Goal: Communication & Community: Answer question/provide support

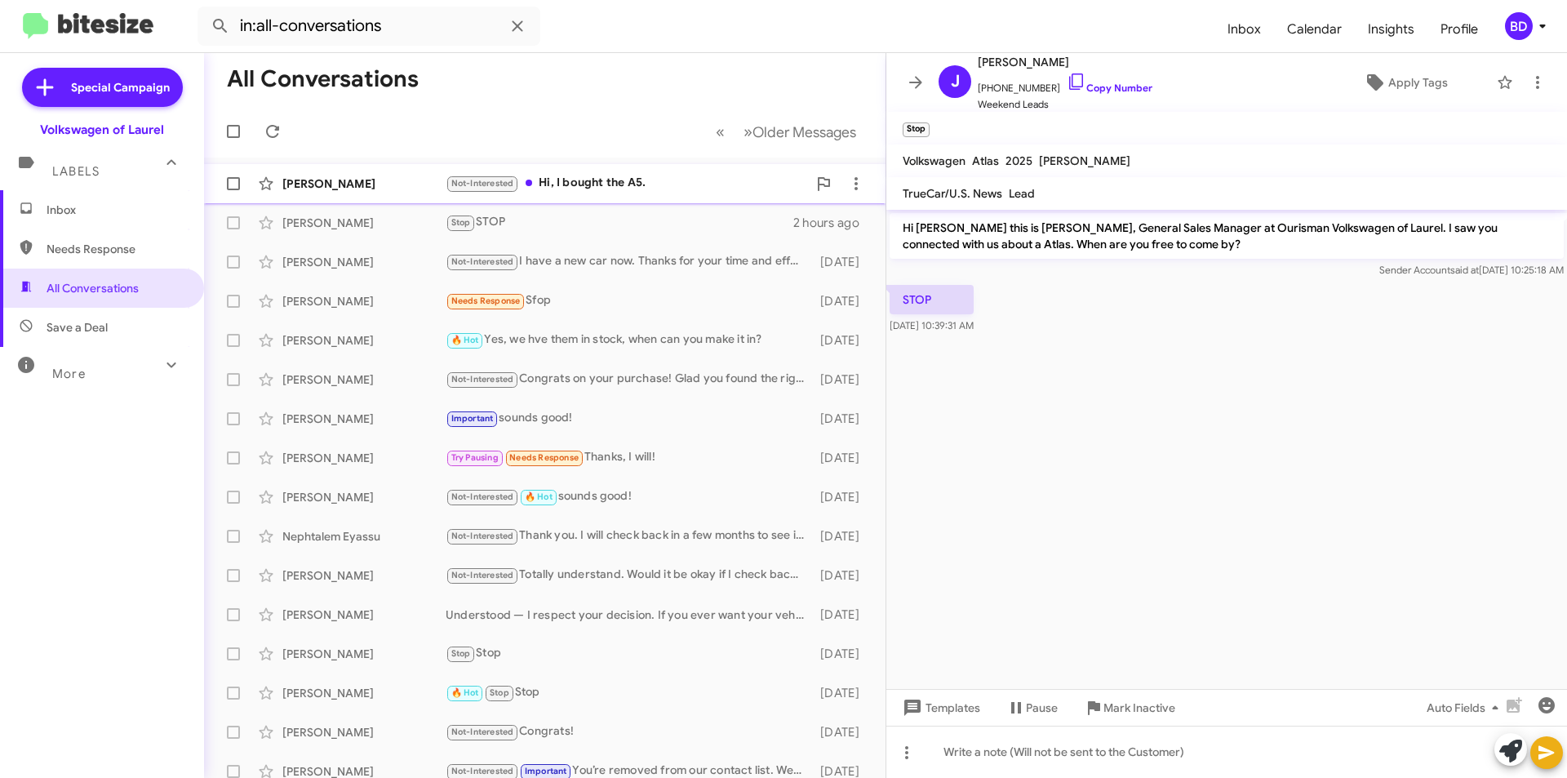
click at [637, 179] on div "Not-Interested Hi, I bought the A5." at bounding box center [626, 183] width 361 height 19
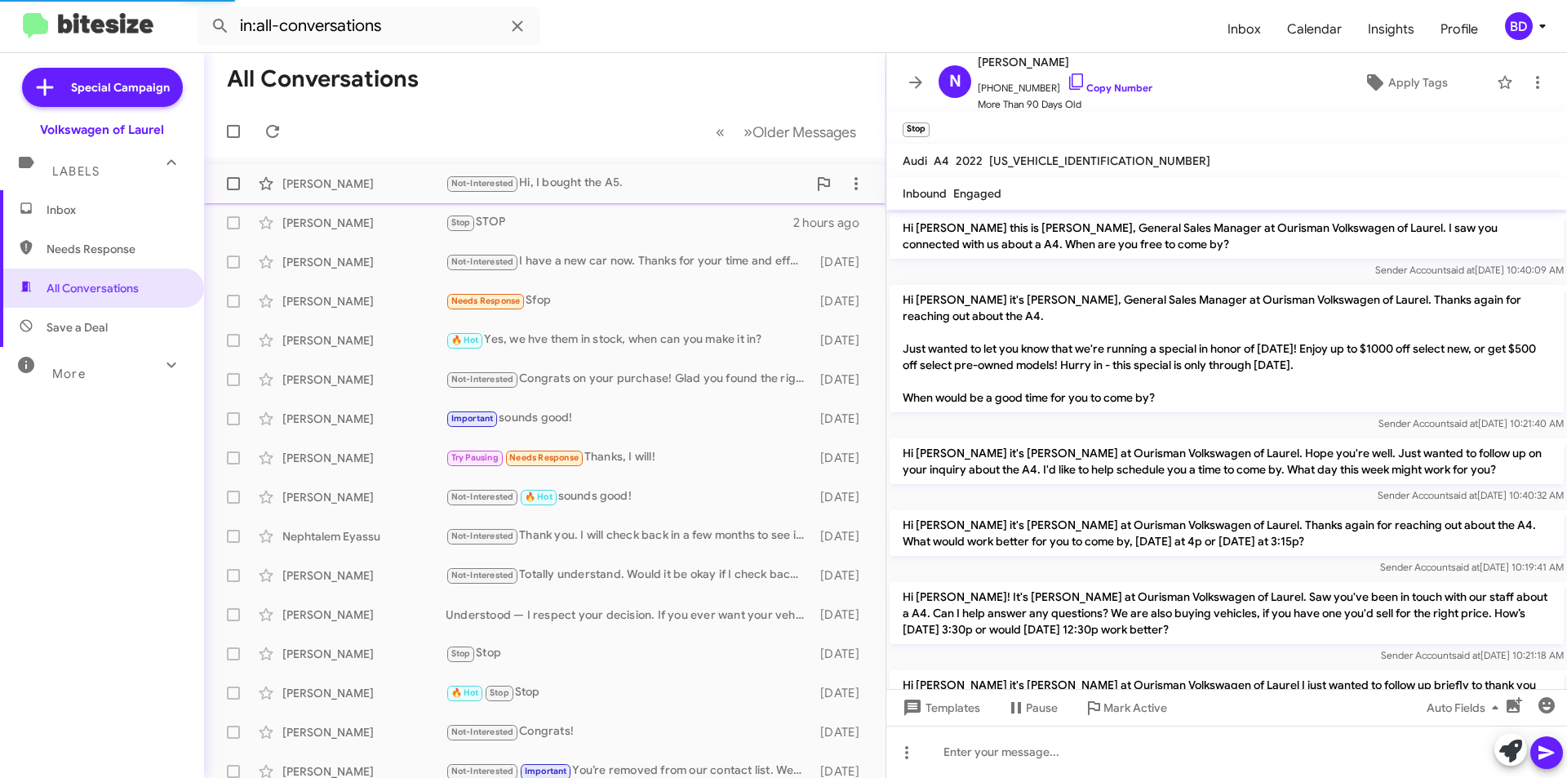
scroll to position [1096, 0]
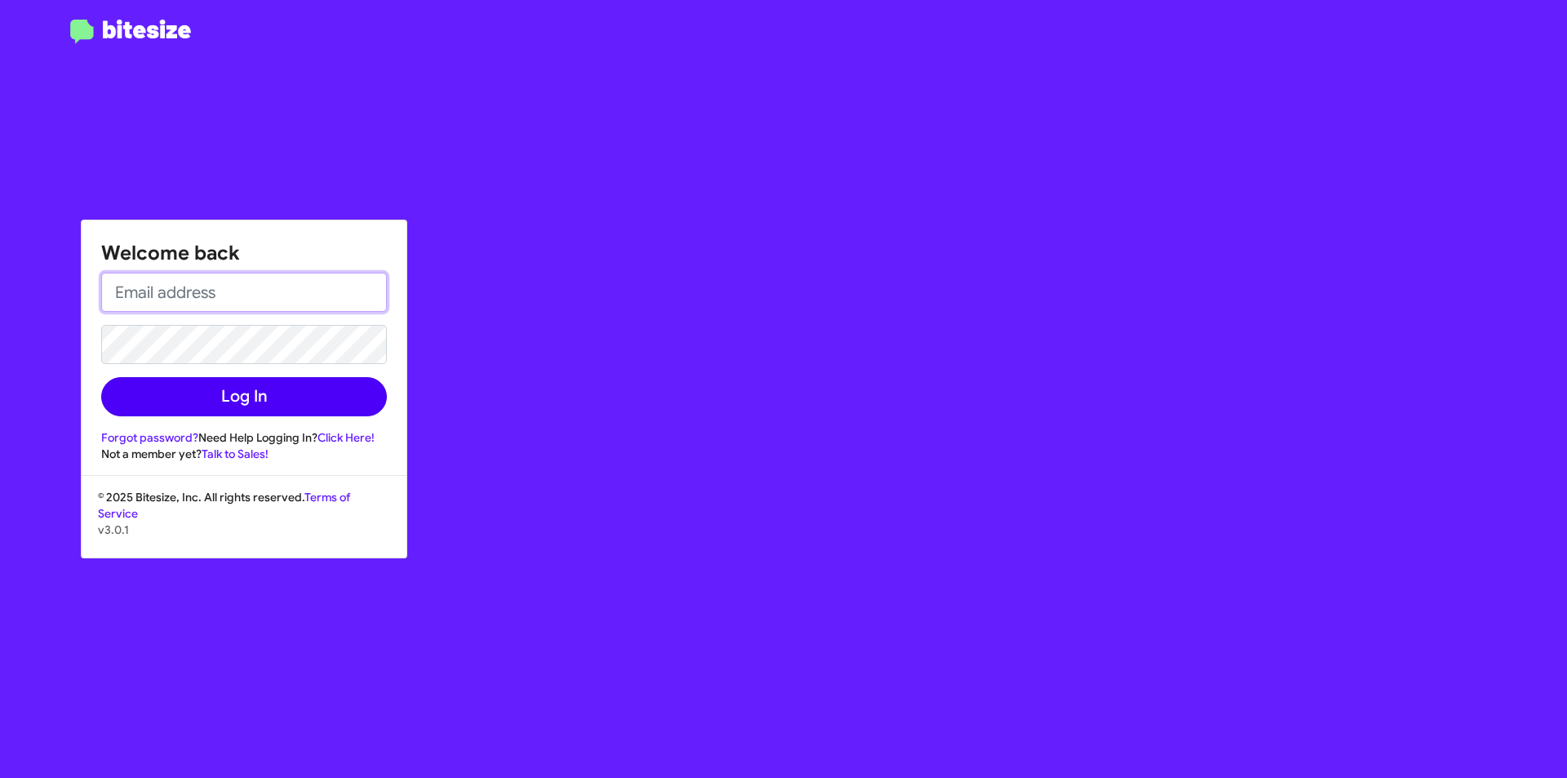
type input "bdeckert@ourismancars.com"
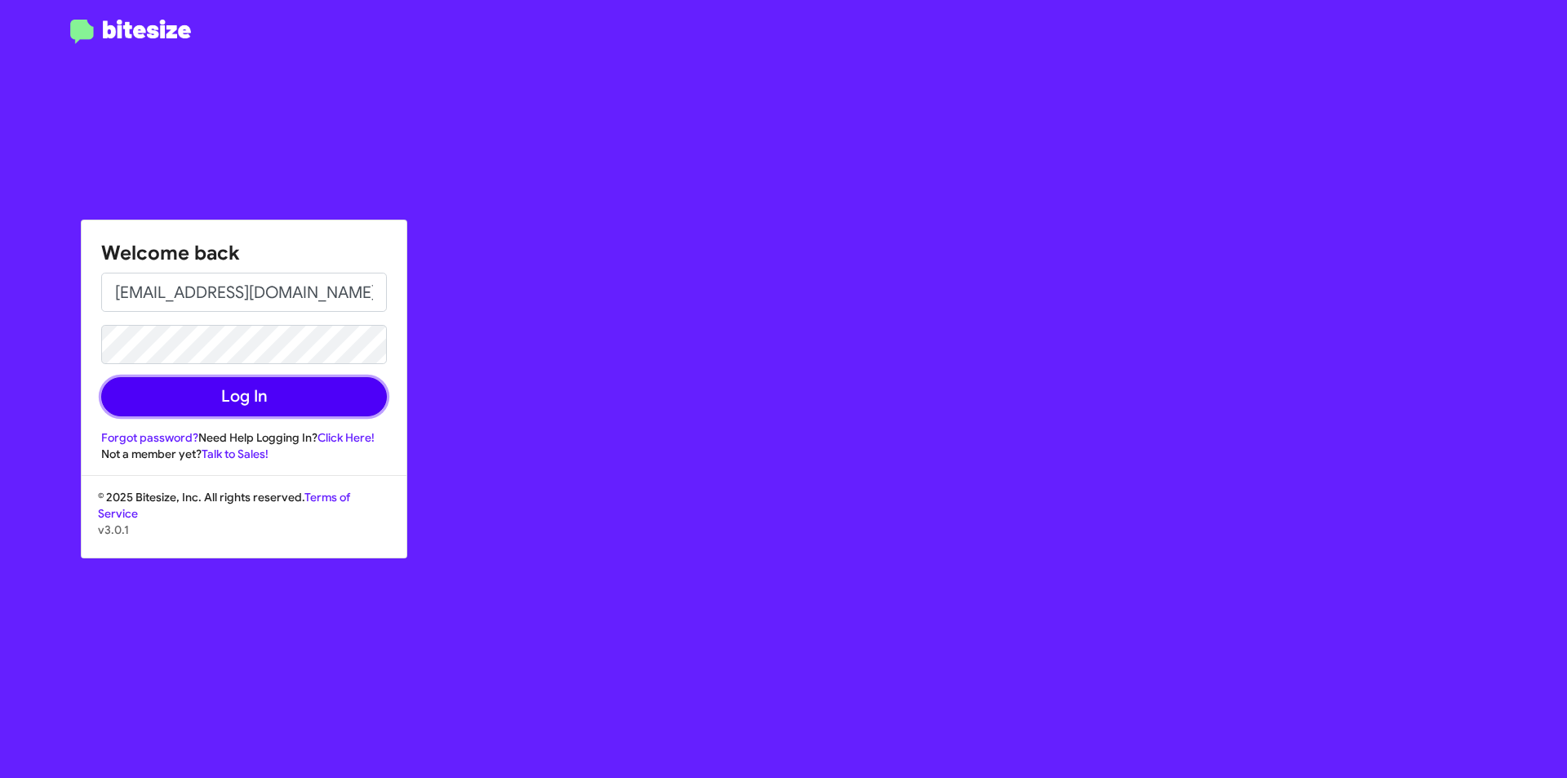
click at [222, 401] on button "Log In" at bounding box center [244, 396] width 286 height 39
